Goal: Task Accomplishment & Management: Manage account settings

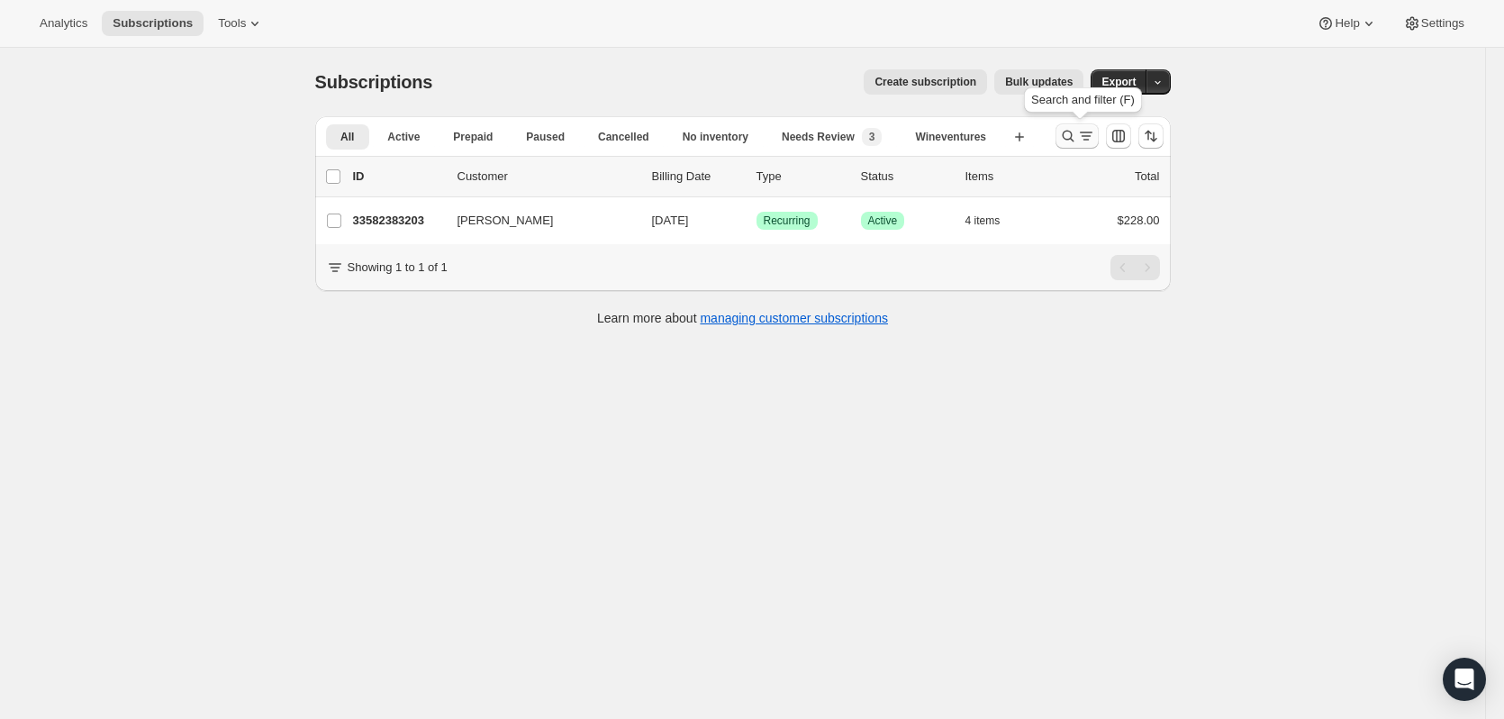
click at [1071, 138] on icon "Search and filter results" at bounding box center [1068, 136] width 18 height 18
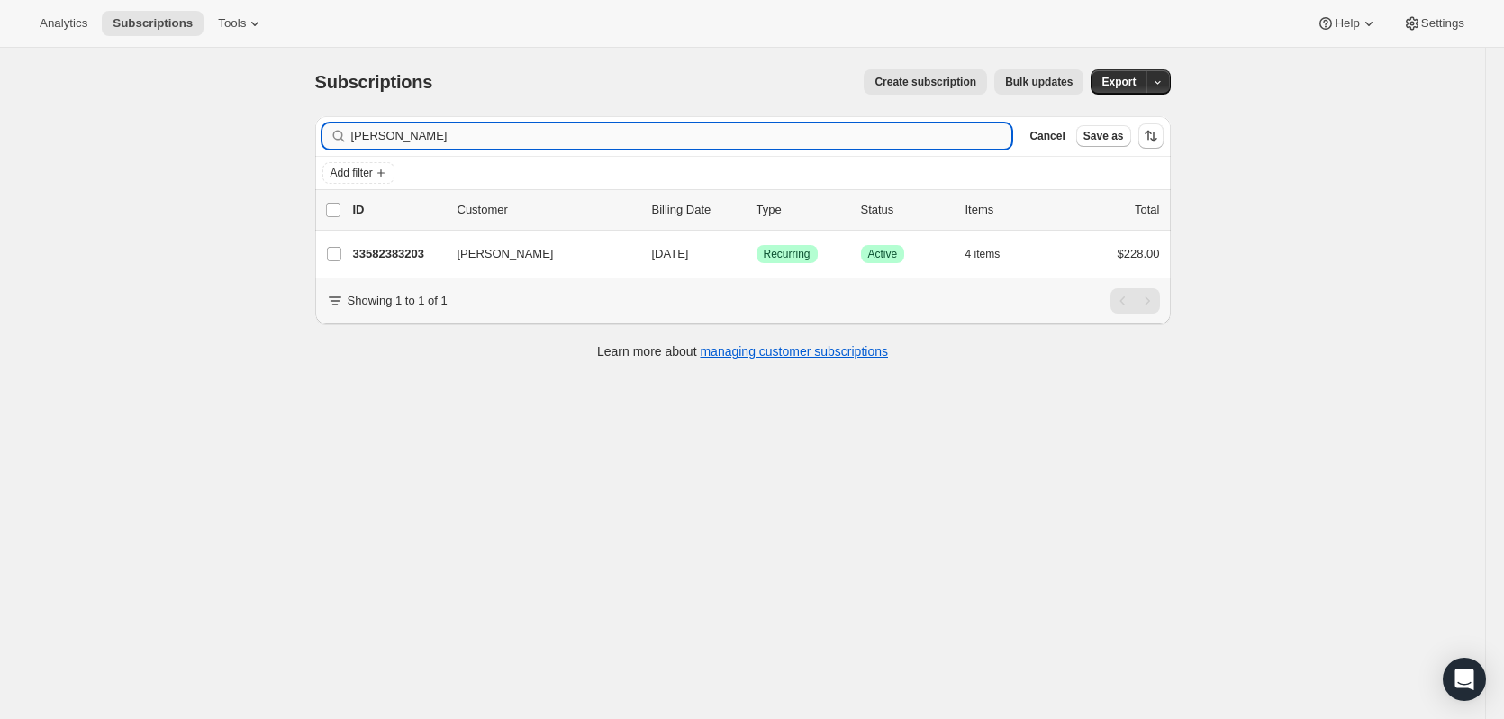
click at [679, 131] on input "[PERSON_NAME]" at bounding box center [681, 135] width 661 height 25
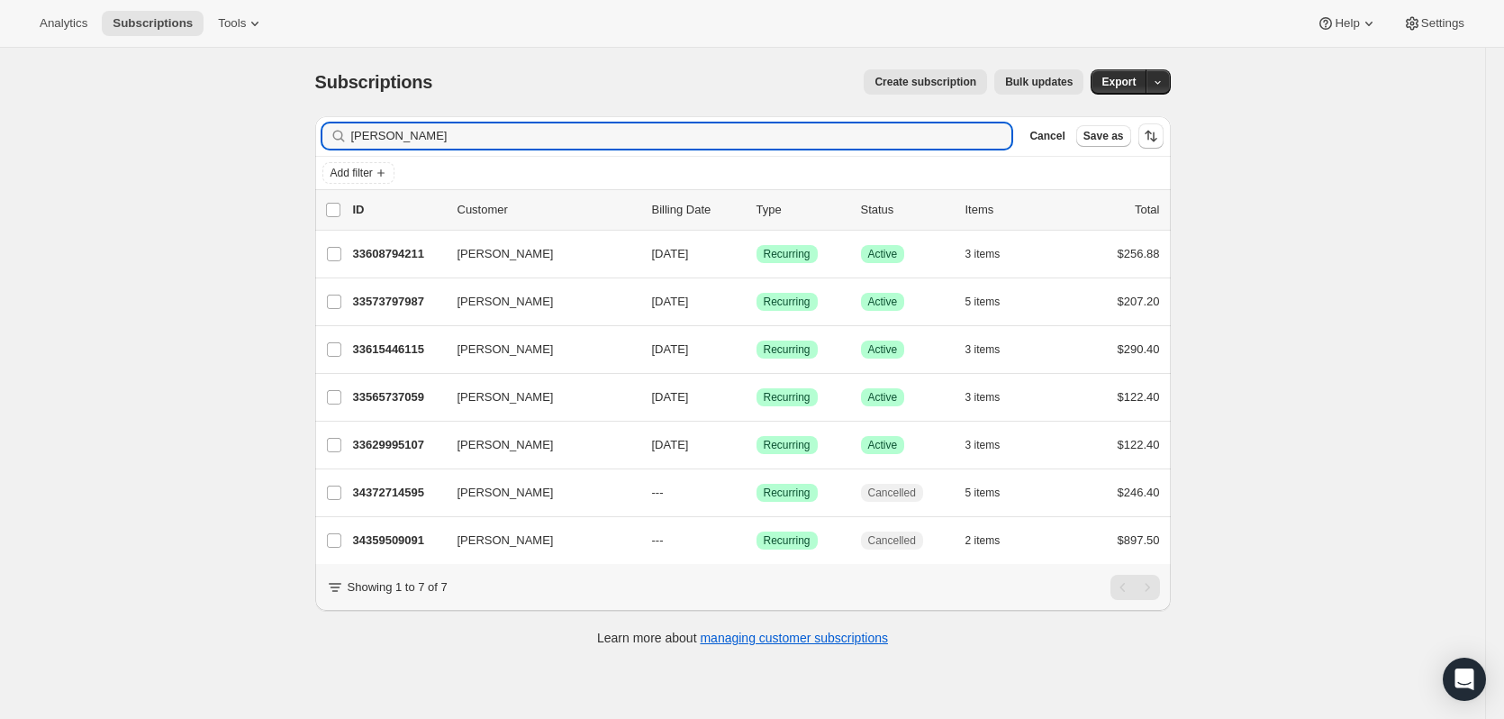
type input "[PERSON_NAME]"
click at [996, 135] on icon "button" at bounding box center [992, 136] width 18 height 18
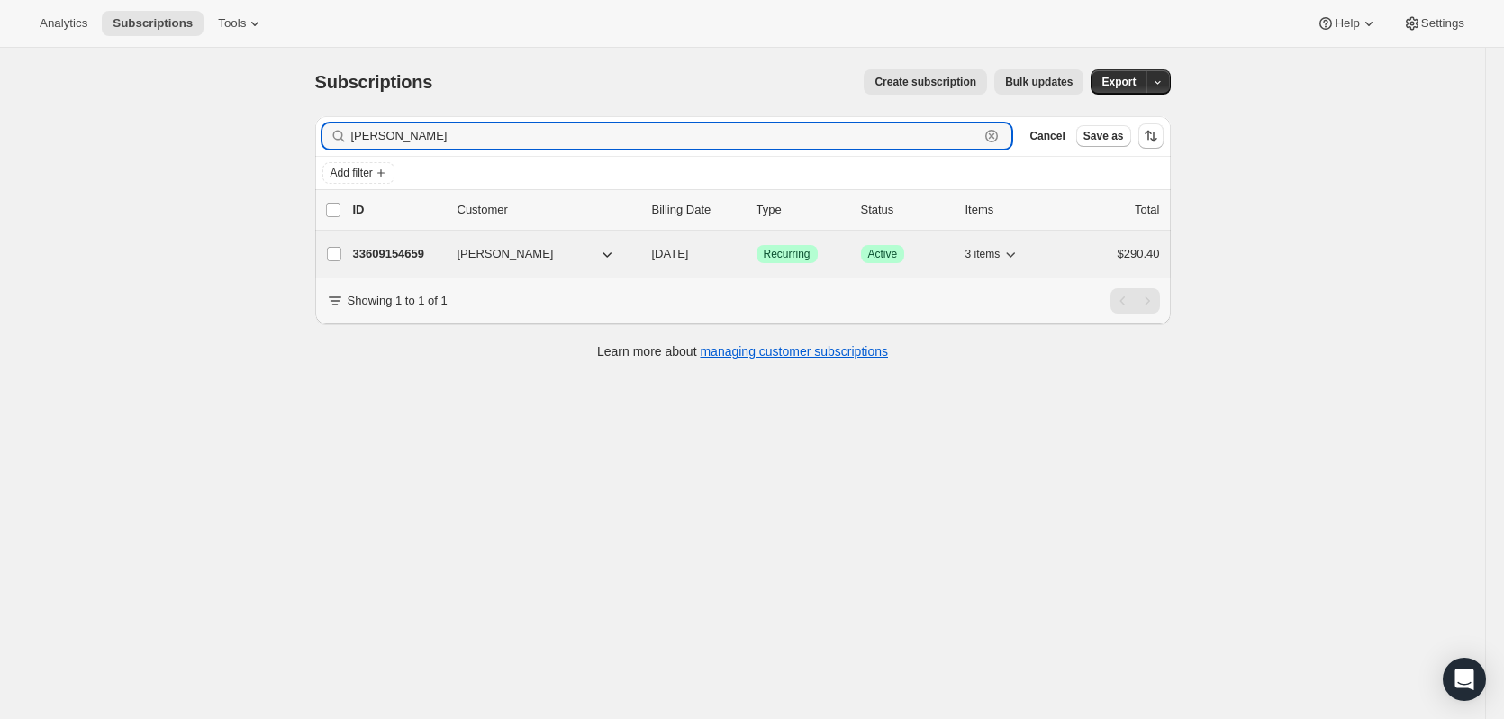
type input "[PERSON_NAME]"
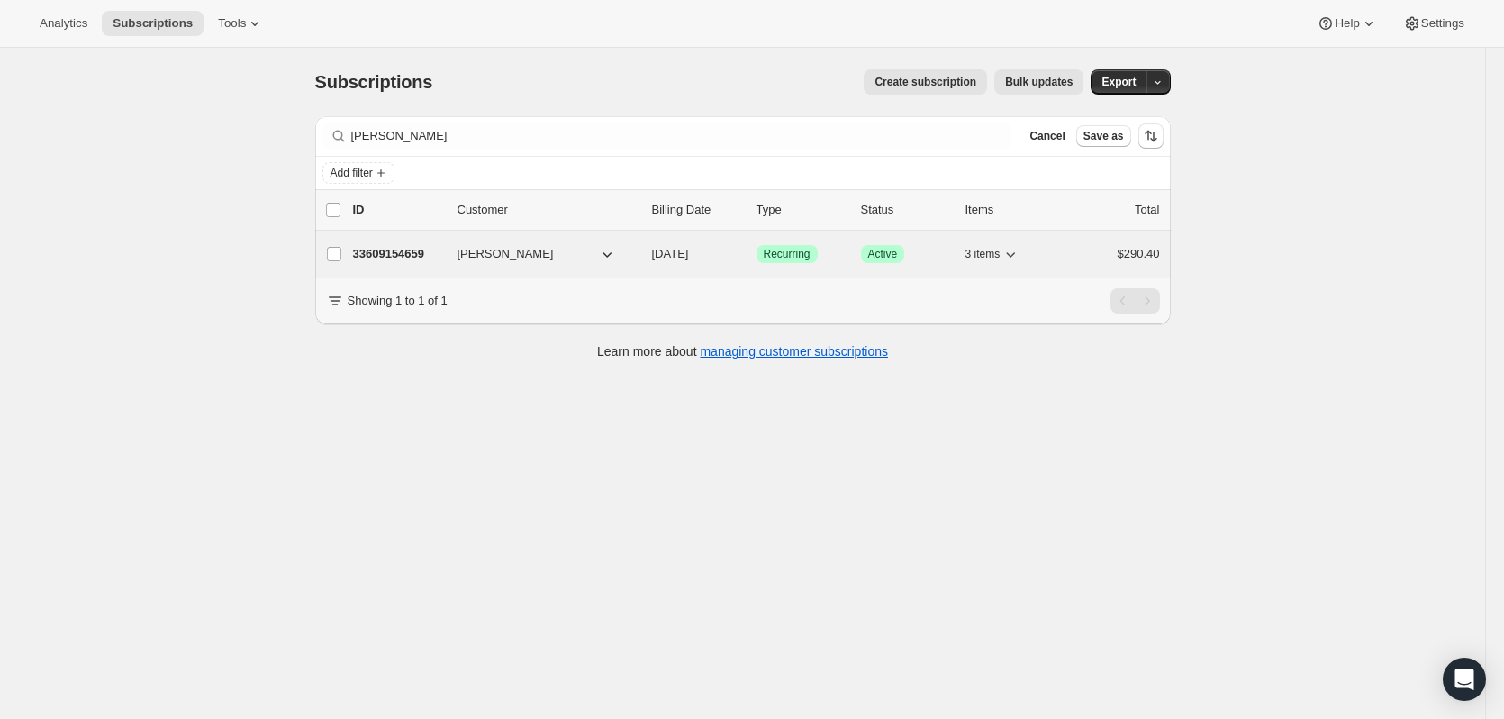
click at [1012, 261] on icon "button" at bounding box center [1011, 254] width 18 height 18
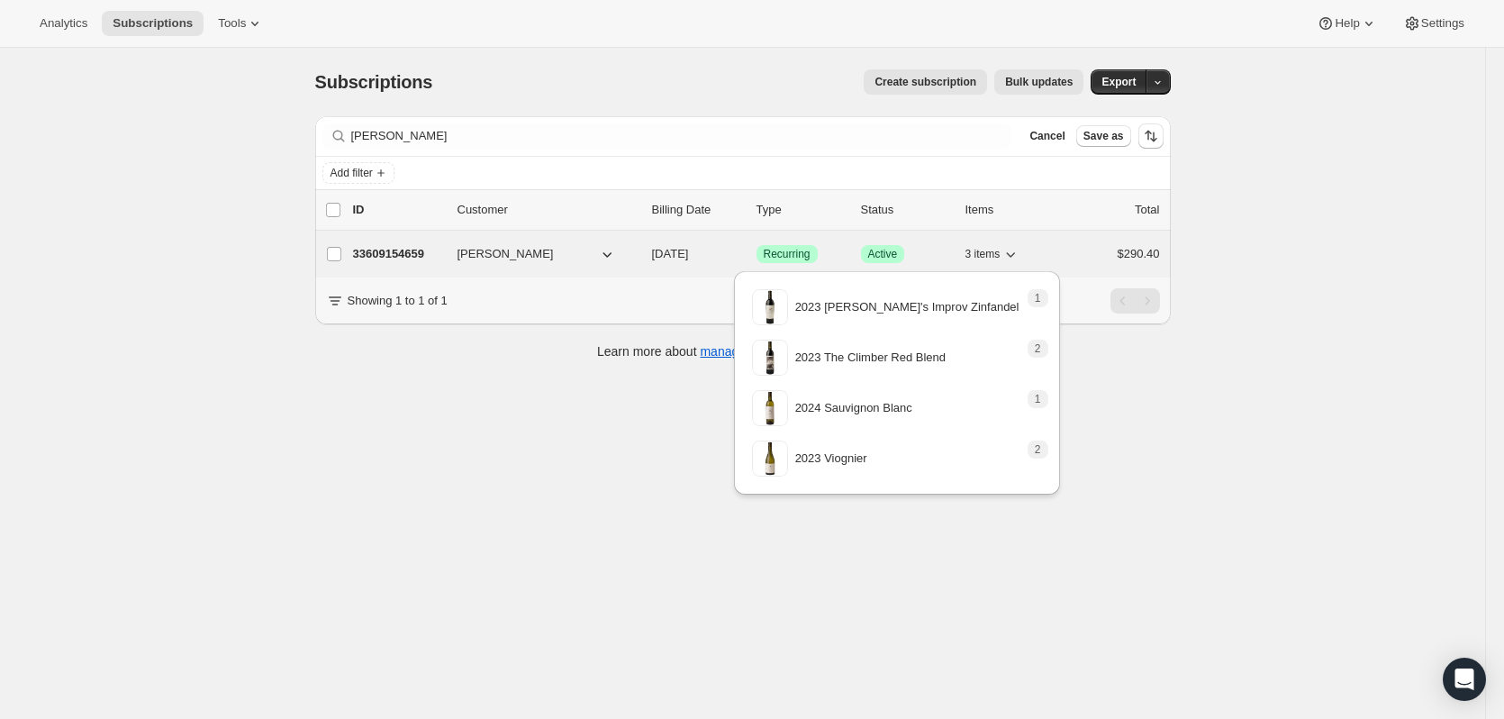
click at [1012, 261] on icon "button" at bounding box center [1011, 254] width 18 height 18
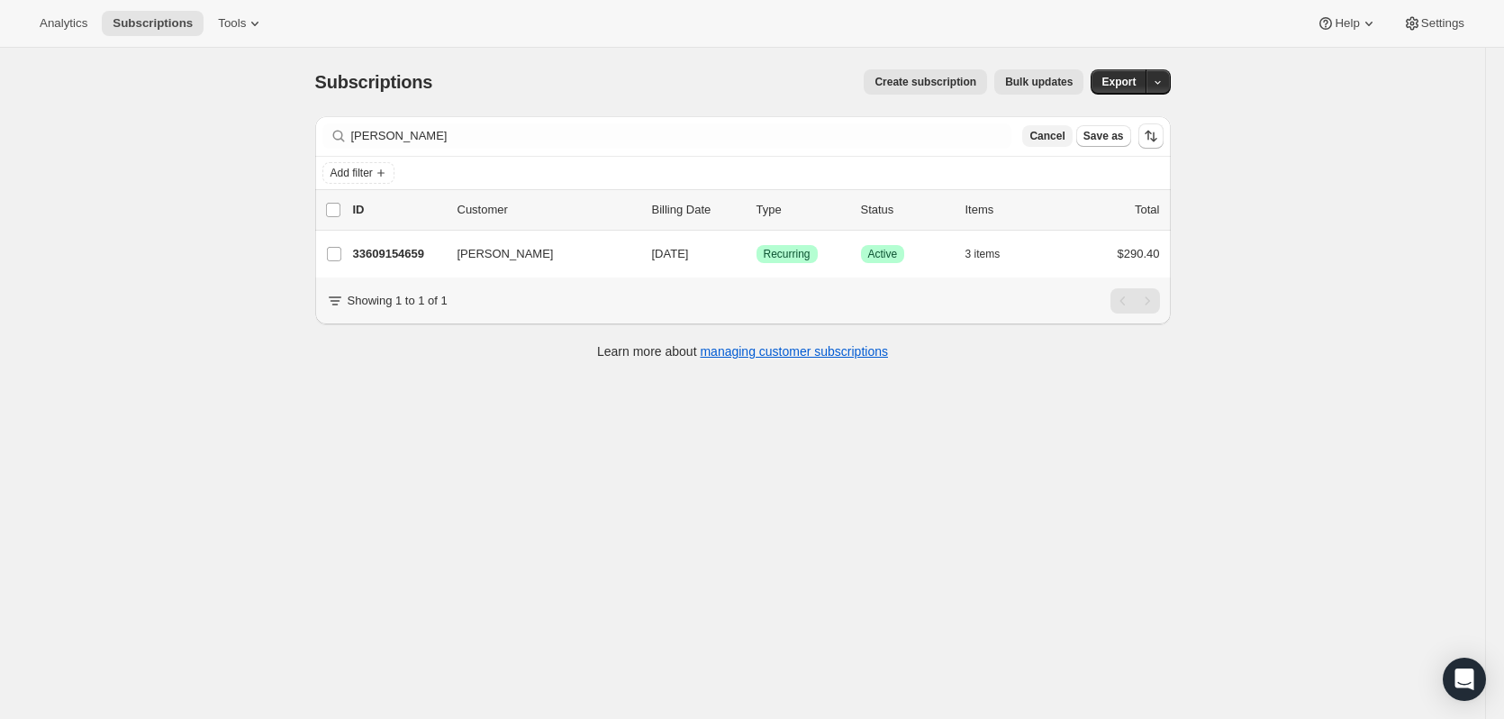
click at [1041, 139] on span "Cancel" at bounding box center [1046, 136] width 35 height 14
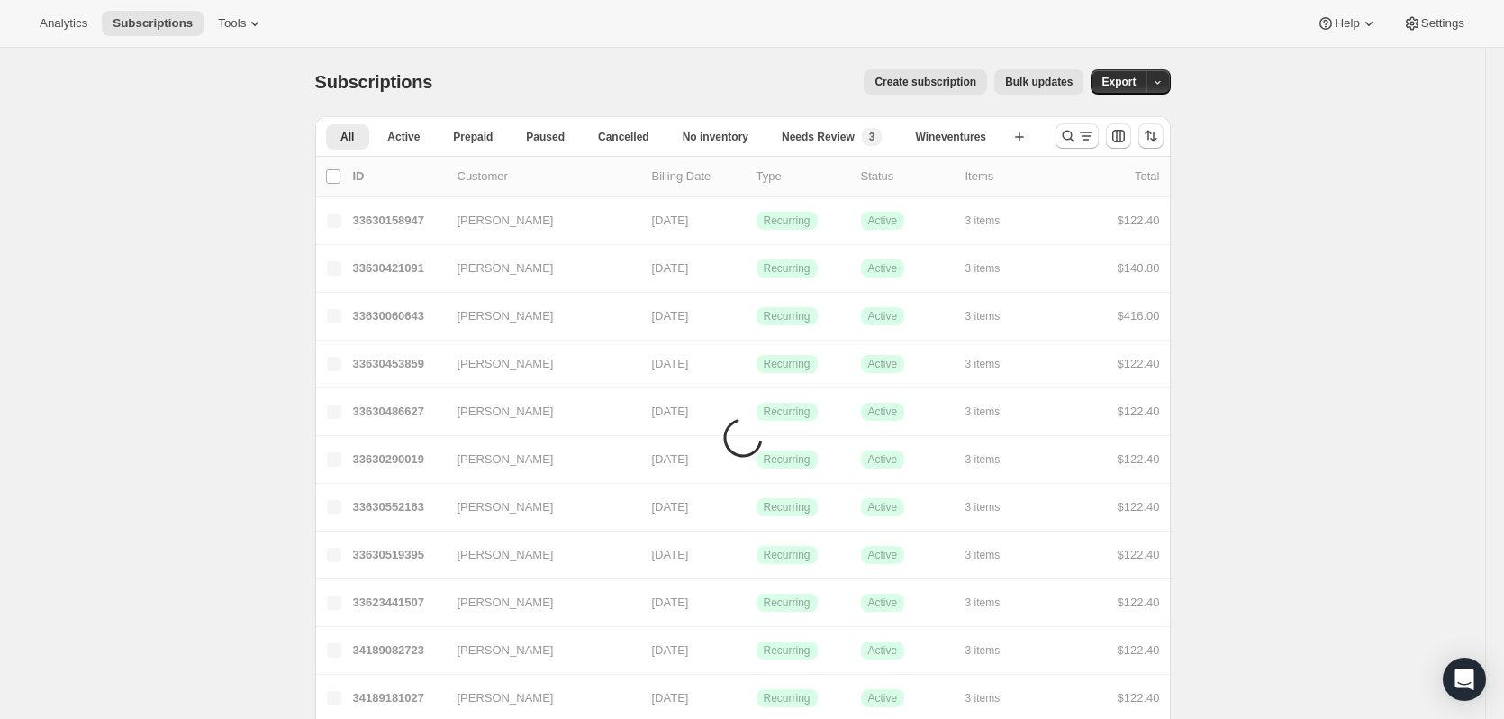
click at [847, 123] on li "Needs Review New 3" at bounding box center [832, 135] width 130 height 25
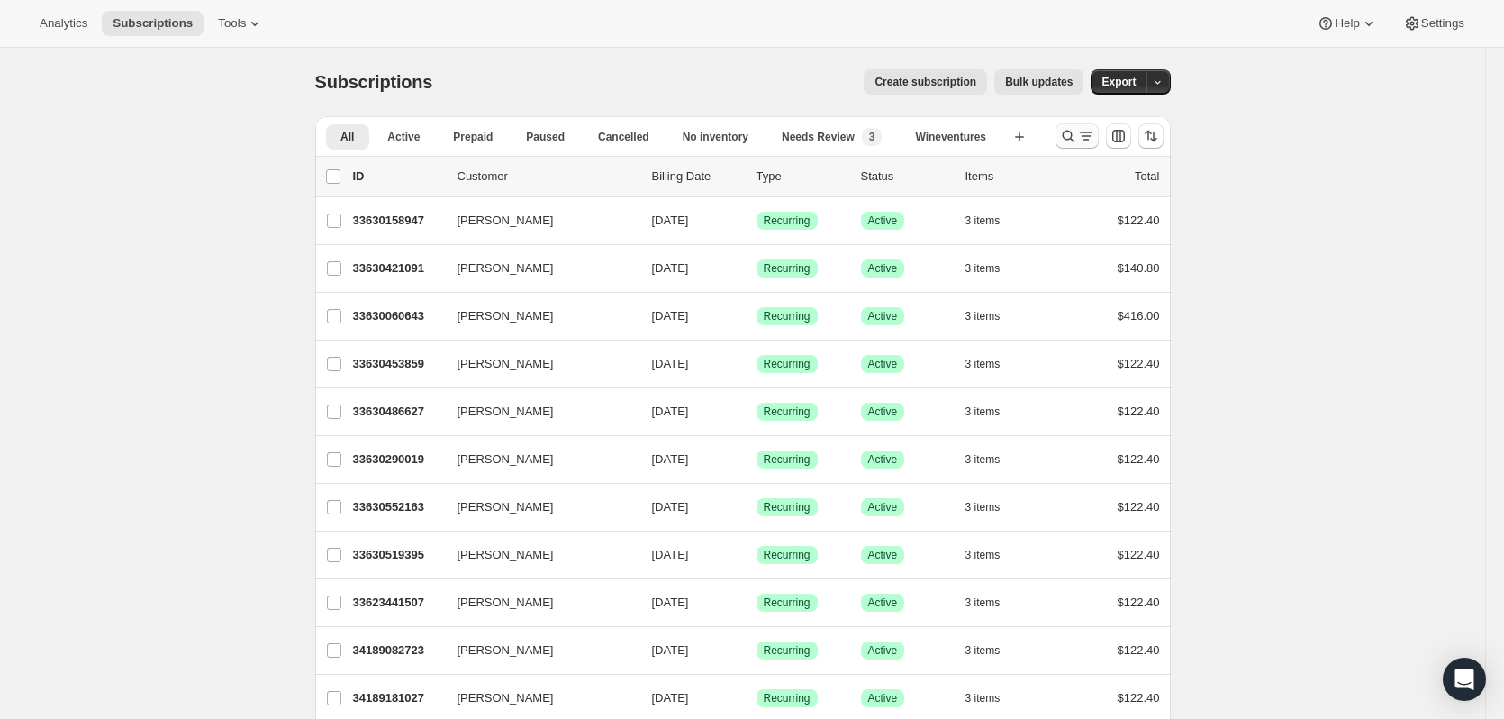
click at [1074, 135] on icon "Search and filter results" at bounding box center [1068, 137] width 12 height 12
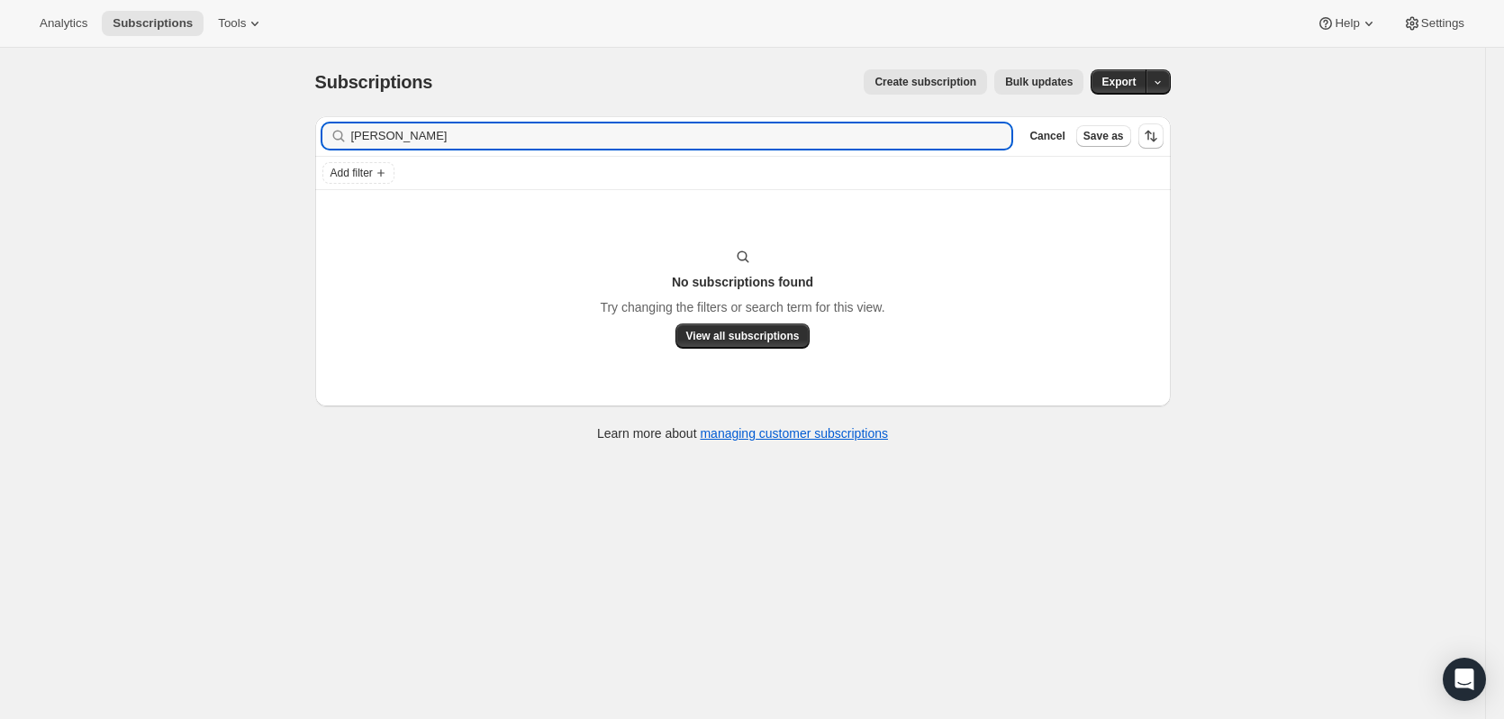
type input "[PERSON_NAME]"
click at [1001, 137] on icon "button" at bounding box center [992, 136] width 18 height 18
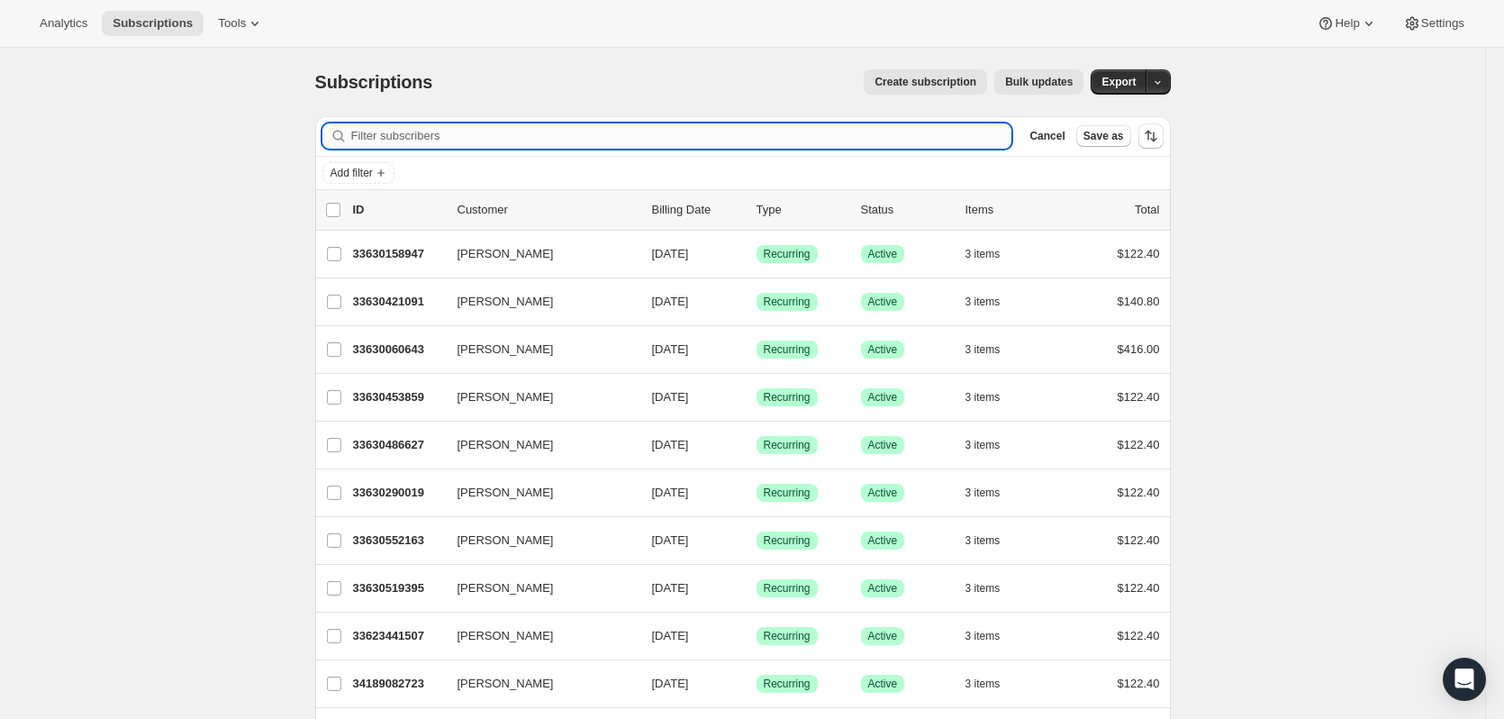
click at [535, 137] on input "Filter subscribers" at bounding box center [681, 135] width 661 height 25
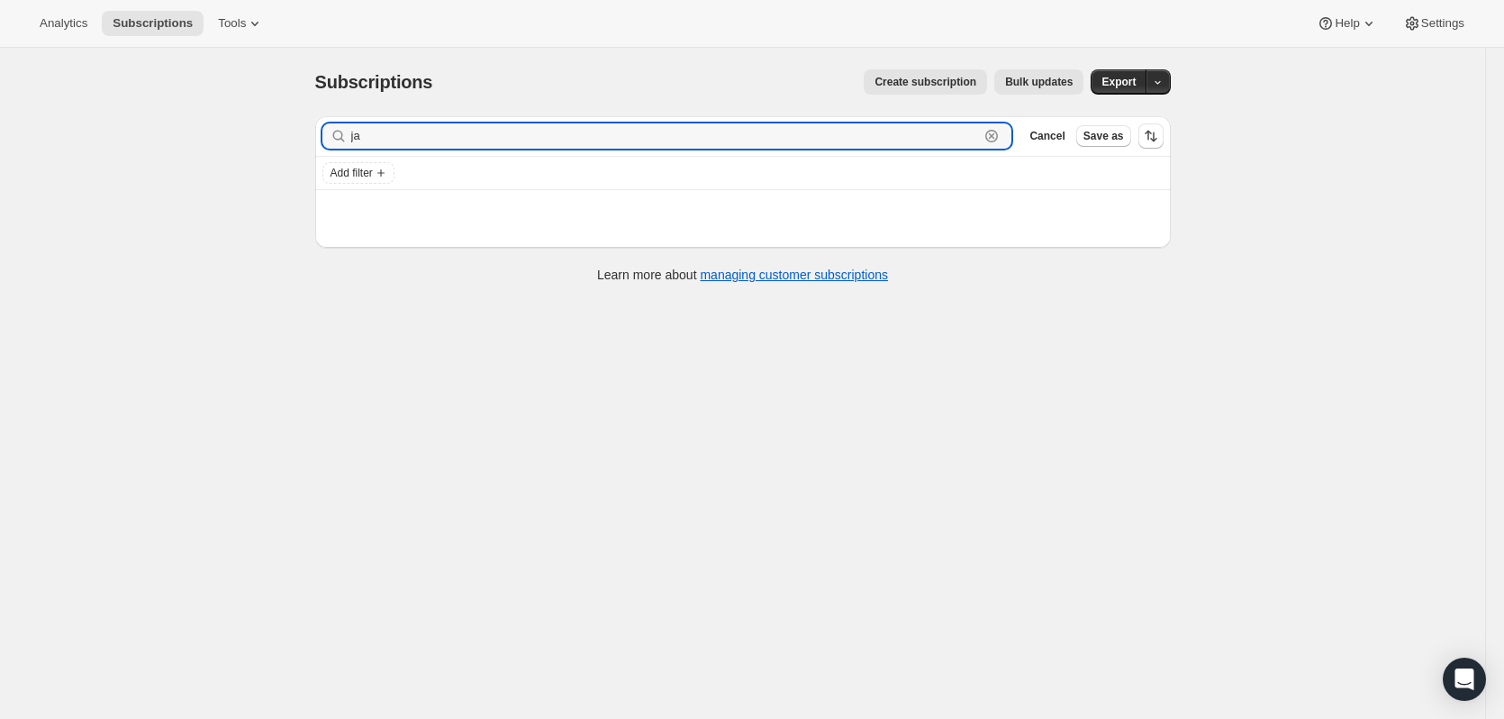
type input "j"
